Goal: Task Accomplishment & Management: Manage account settings

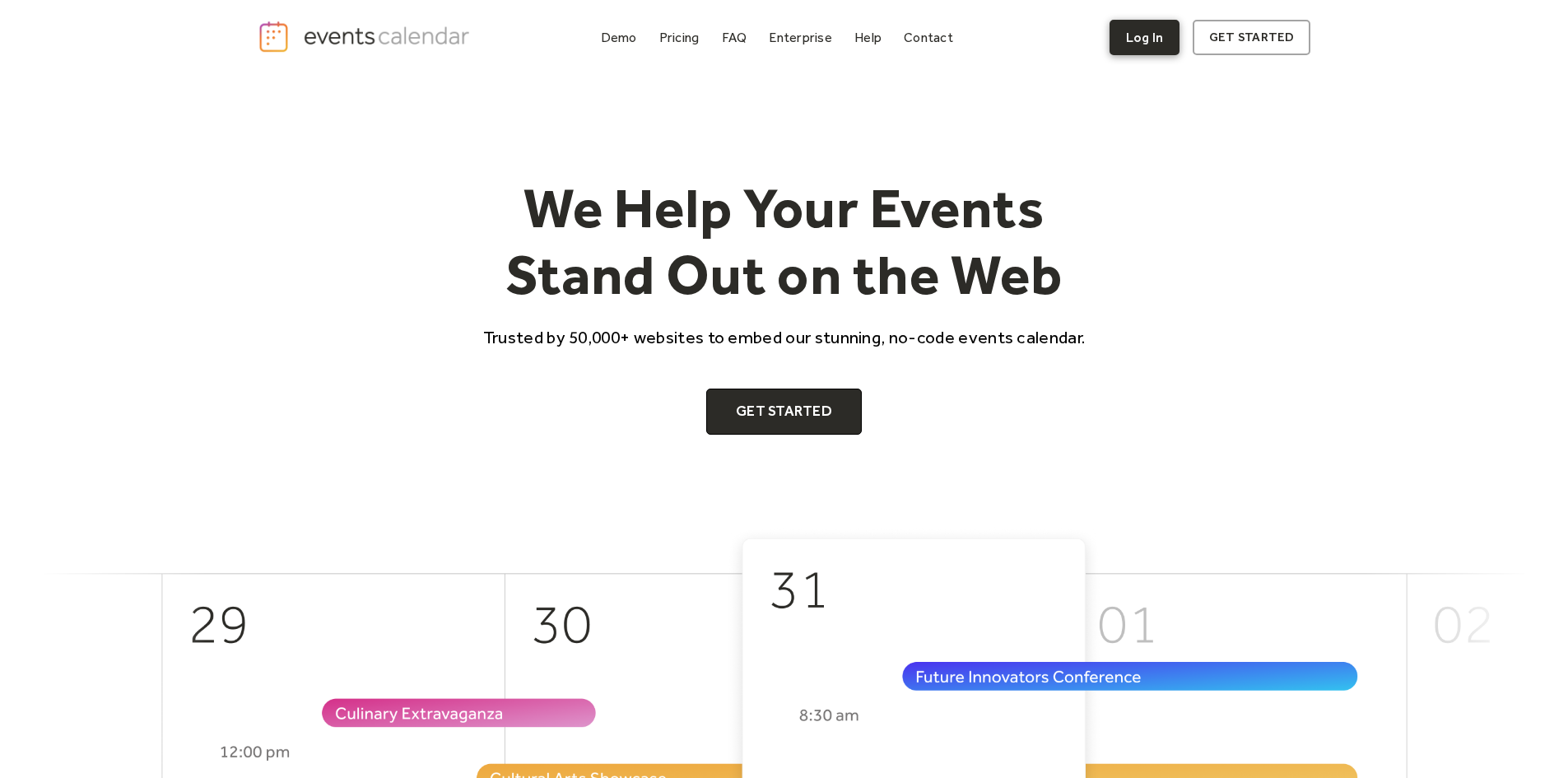
click at [1180, 40] on link "Log In" at bounding box center [1145, 37] width 70 height 35
click at [1237, 51] on link "get started" at bounding box center [1251, 37] width 118 height 35
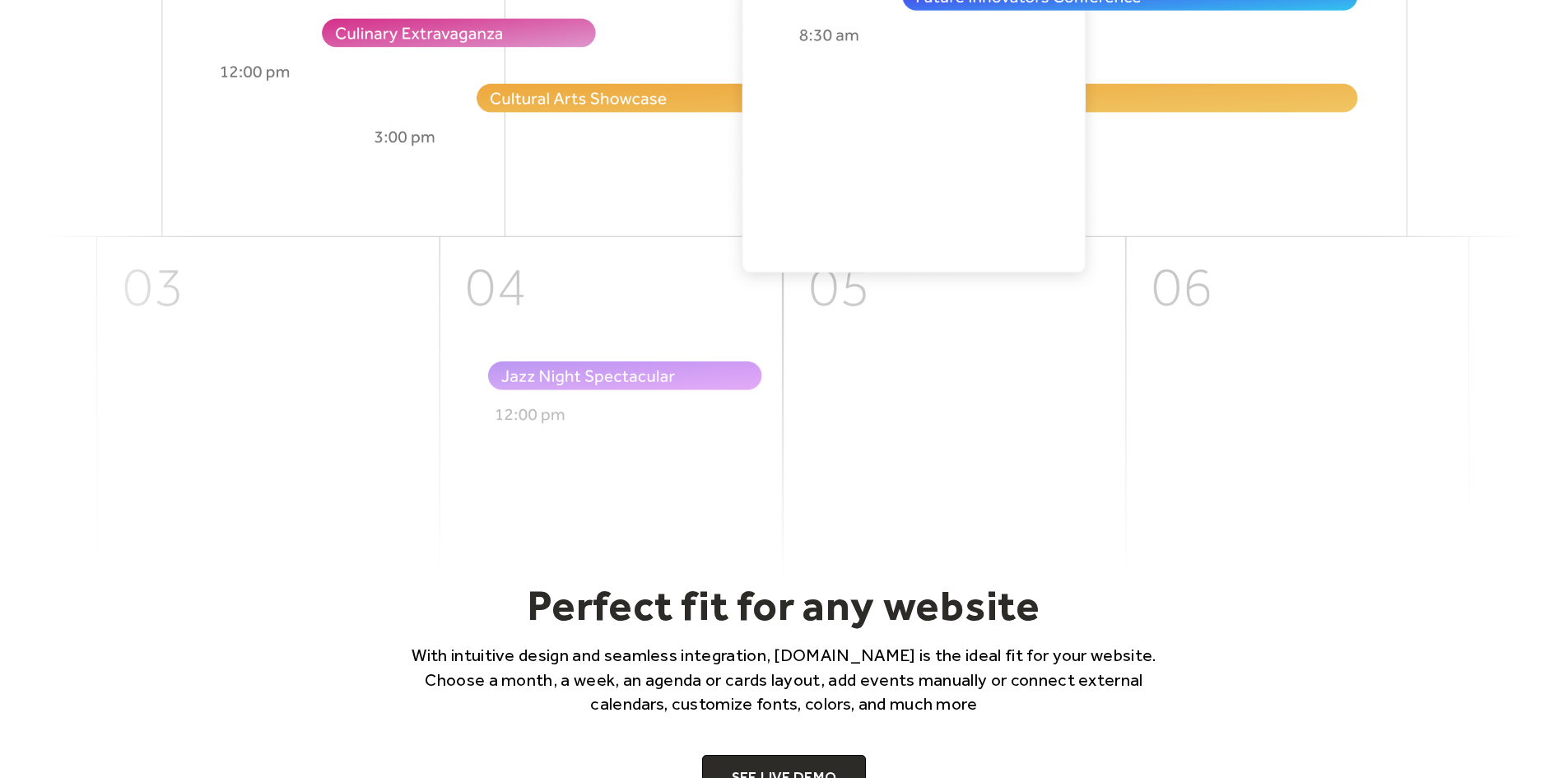
drag, startPoint x: 1553, startPoint y: 501, endPoint x: 1549, endPoint y: 527, distance: 26.3
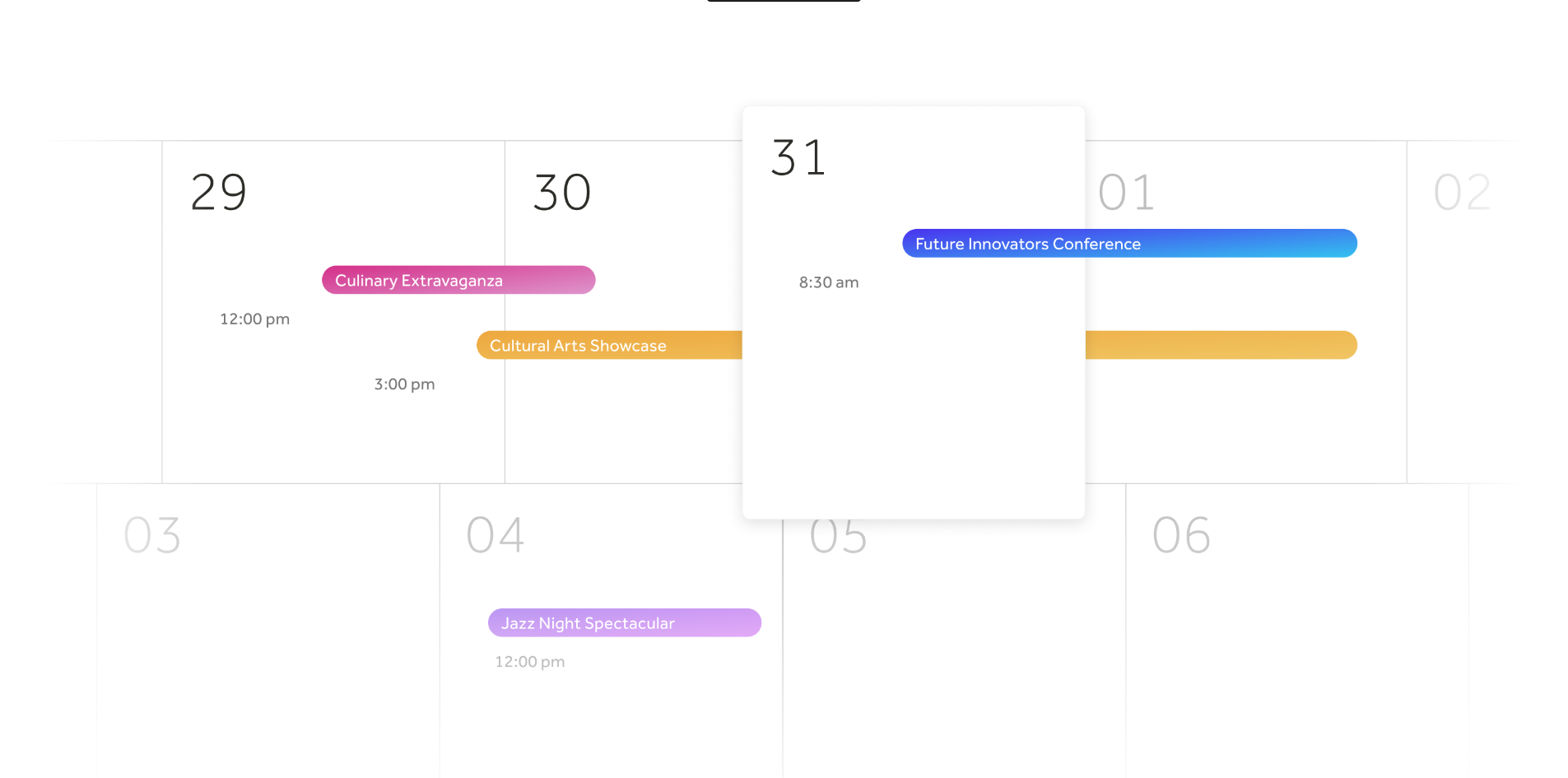
drag, startPoint x: 1498, startPoint y: 323, endPoint x: 1475, endPoint y: 265, distance: 62.4
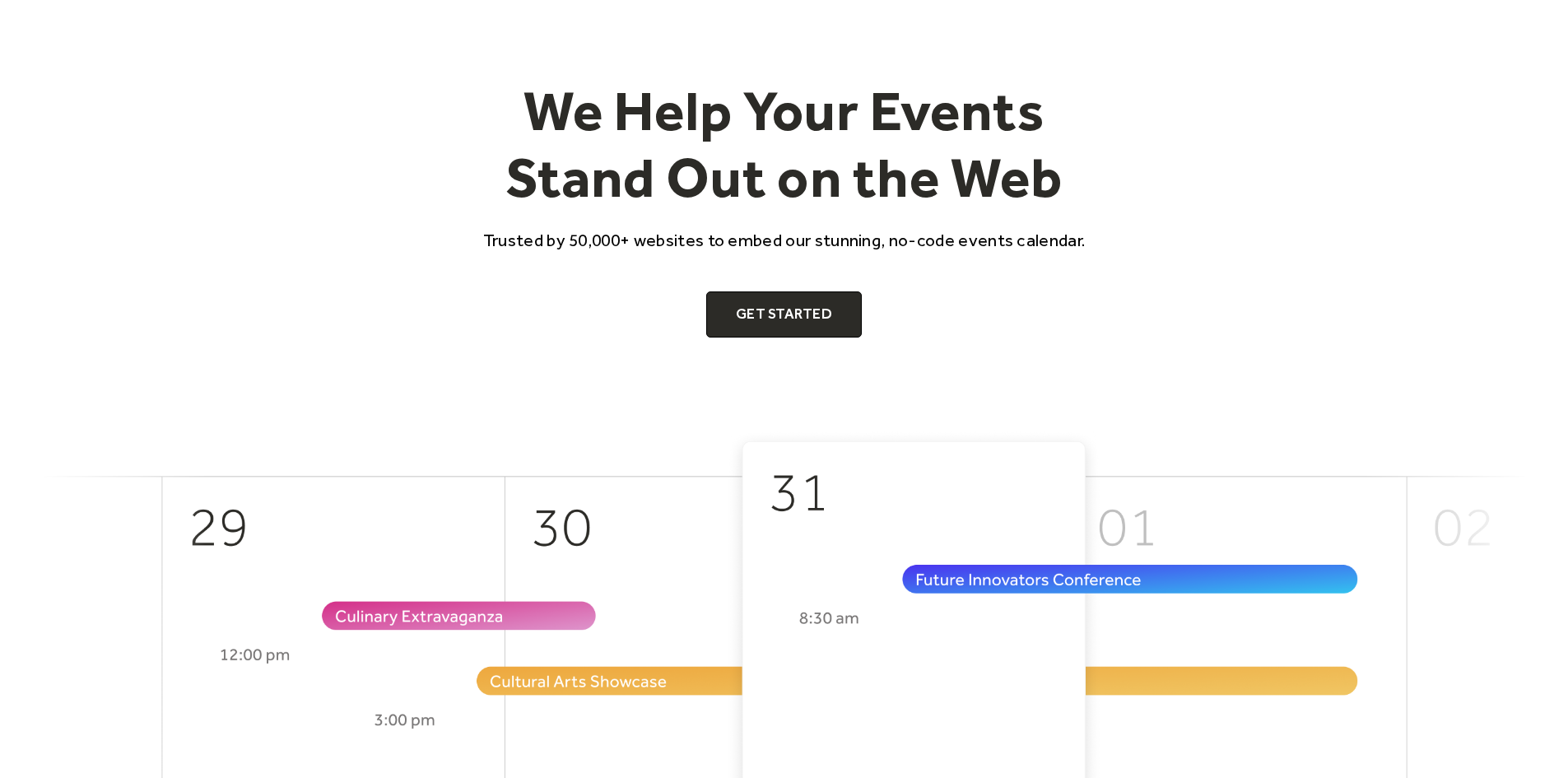
scroll to position [0, 0]
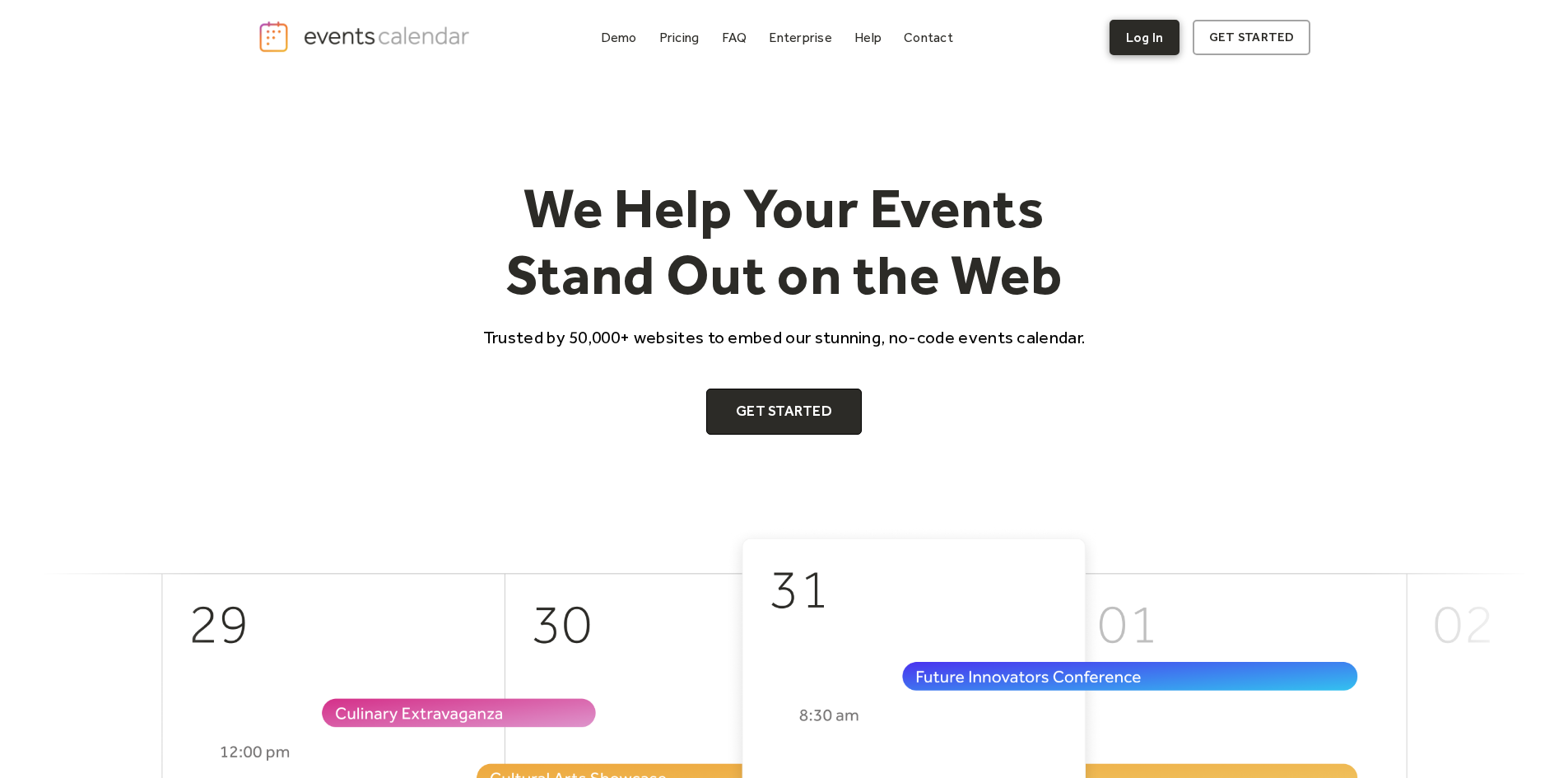
click at [1163, 35] on link "Log In" at bounding box center [1145, 37] width 70 height 35
